Goal: Transaction & Acquisition: Purchase product/service

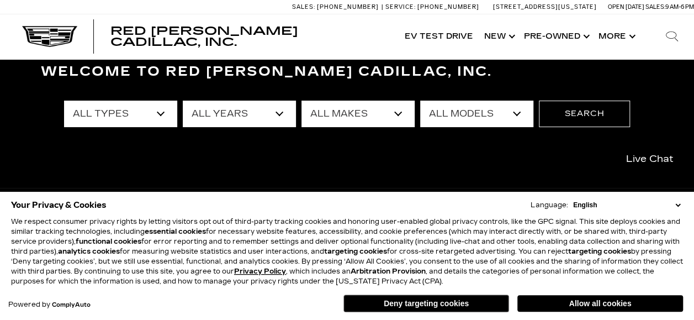
click at [596, 208] on select "English Spanish / Español English / United Kingdom Korean / 한국어 Vietnamese / Ti…" at bounding box center [627, 205] width 113 height 10
click at [515, 153] on div "Welcome to Red Noland Cadillac, Inc. All Types New Used Certified Used Demo All…" at bounding box center [347, 139] width 694 height 166
click at [469, 303] on button "Deny targeting cookies" at bounding box center [427, 303] width 166 height 18
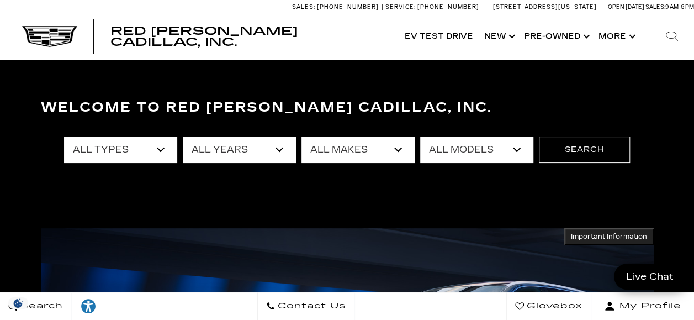
scroll to position [32, 0]
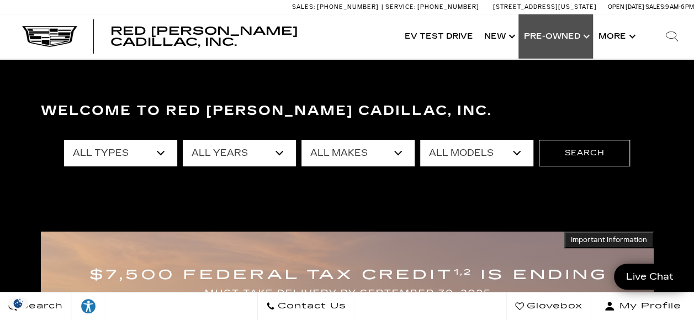
click at [572, 28] on link "Show Pre-Owned" at bounding box center [556, 36] width 75 height 44
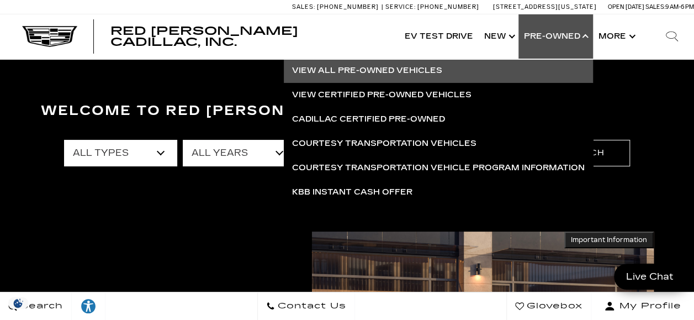
click at [441, 71] on link "View All Pre-Owned Vehicles" at bounding box center [438, 71] width 309 height 24
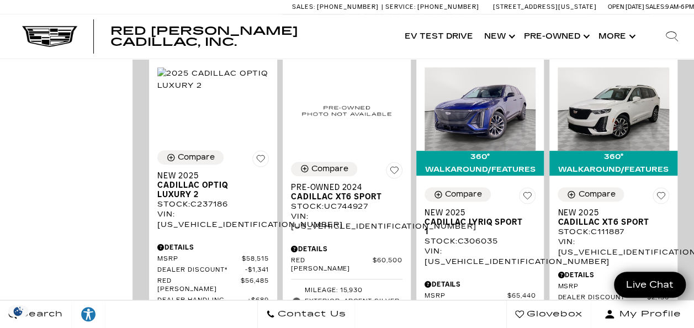
scroll to position [2281, 0]
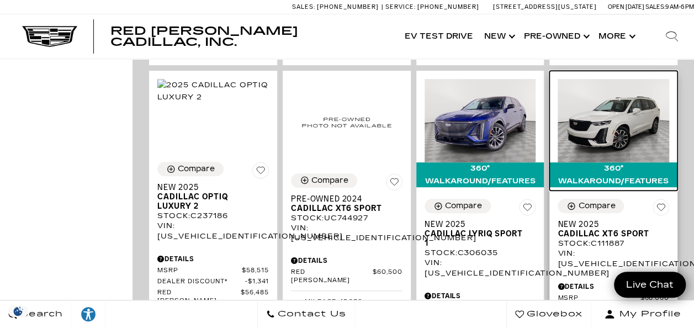
click at [637, 102] on img at bounding box center [614, 120] width 112 height 83
click at [611, 104] on img at bounding box center [614, 120] width 112 height 83
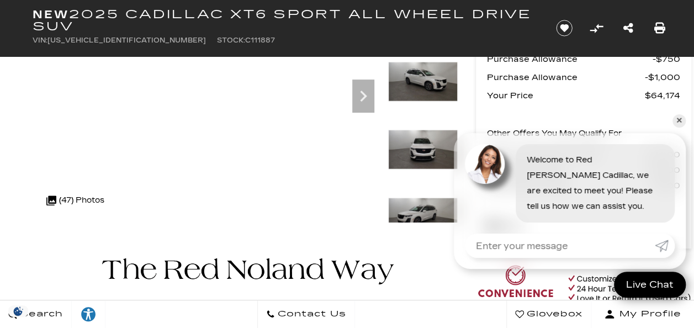
scroll to position [181, 0]
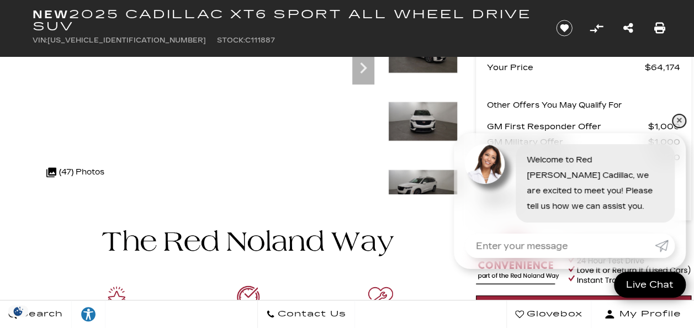
click at [684, 122] on link "✕" at bounding box center [679, 120] width 13 height 13
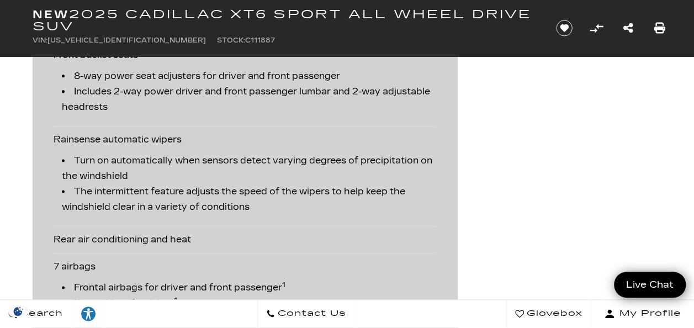
scroll to position [2771, 0]
